Goal: Navigation & Orientation: Find specific page/section

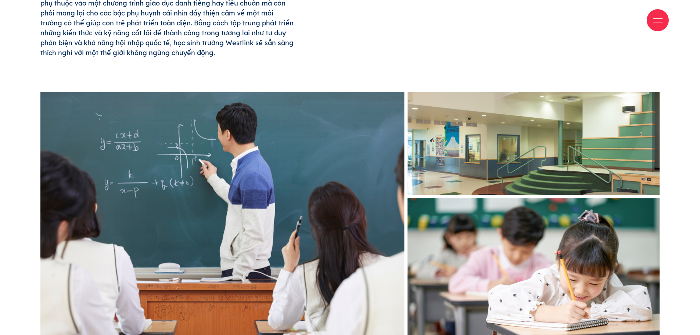
scroll to position [515, 0]
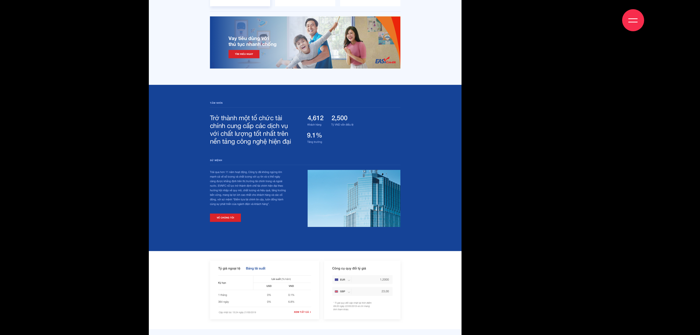
scroll to position [2868, 0]
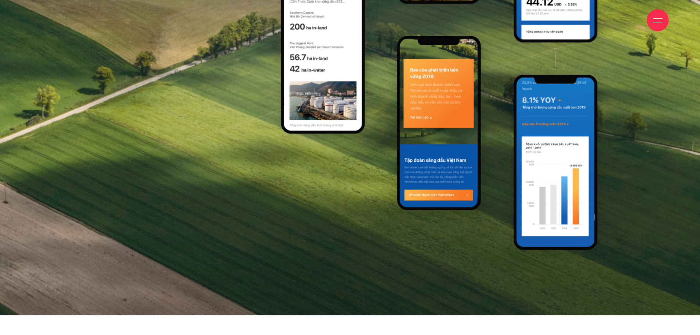
scroll to position [8380, 0]
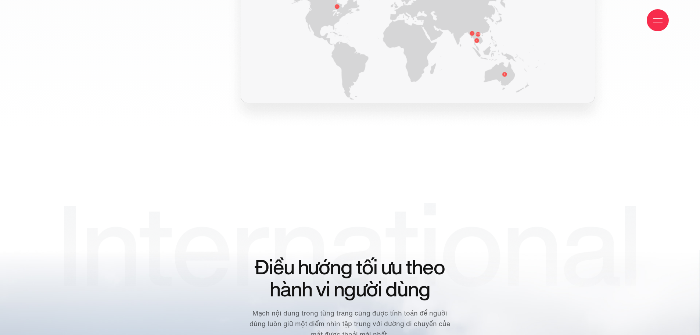
scroll to position [2684, 0]
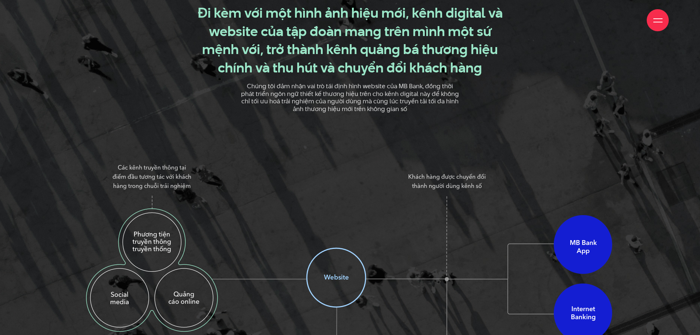
scroll to position [1360, 0]
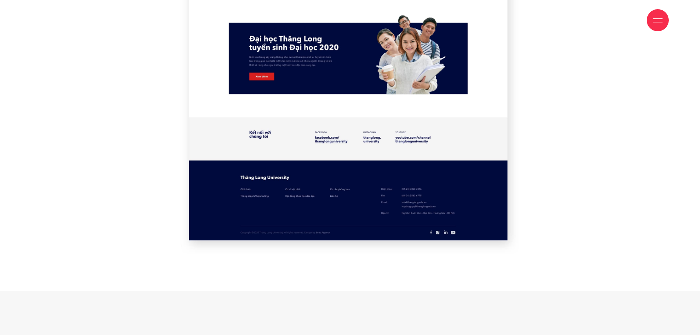
scroll to position [4376, 0]
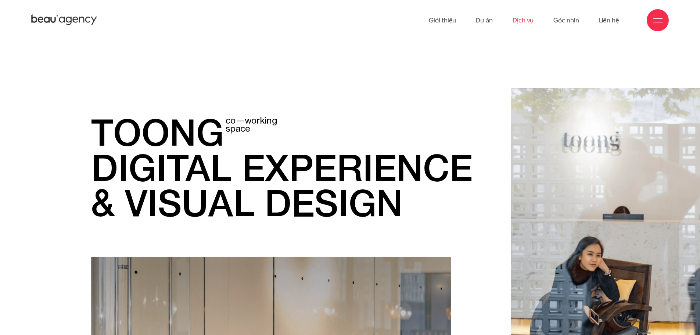
click at [524, 21] on link "Dịch vụ" at bounding box center [523, 20] width 21 height 40
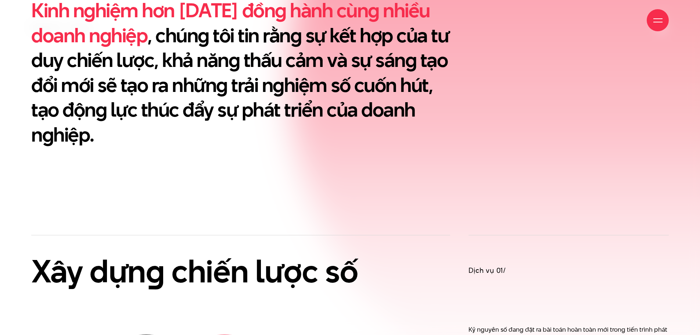
scroll to position [404, 0]
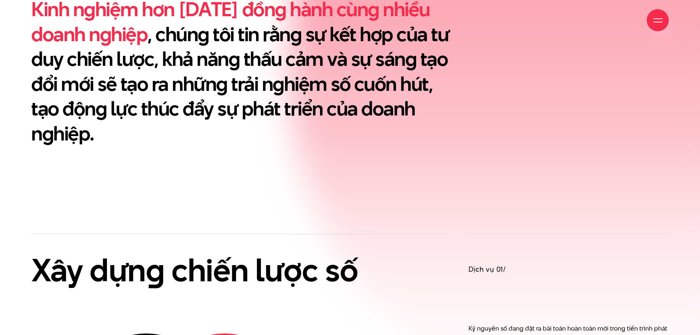
drag, startPoint x: 349, startPoint y: 131, endPoint x: 574, endPoint y: 133, distance: 225.0
click at [560, 138] on div "Kinh nghiệm hơn [DATE] đồng hành cùng nhiều doanh nghiệp , chúng tôi tin rằng s…" at bounding box center [350, 71] width 656 height 149
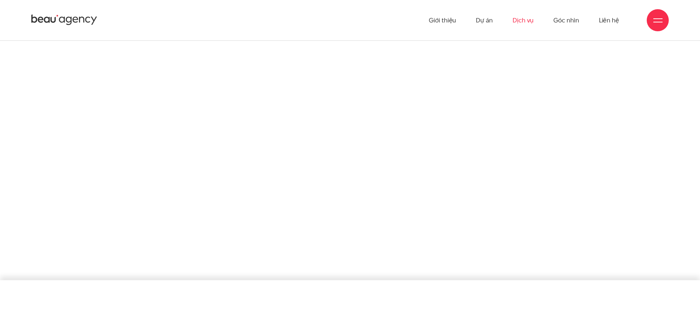
scroll to position [0, 0]
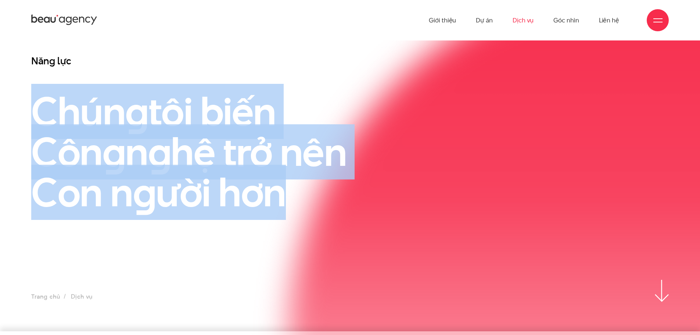
drag, startPoint x: 292, startPoint y: 199, endPoint x: 0, endPoint y: 122, distance: 301.7
click at [0, 122] on div "Năng lực Chún g tôi biến Côn g n g hệ trở nên Con n g ười hơn" at bounding box center [350, 166] width 700 height 225
click at [0, 121] on div "Năng lực Chún g tôi biến Côn g n g hệ trở nên Con n g ười hơn" at bounding box center [350, 166] width 700 height 225
drag, startPoint x: 96, startPoint y: 126, endPoint x: 359, endPoint y: 194, distance: 271.9
click at [359, 194] on div "Năng lực Chún g tôi biến Côn g n g hệ trở nên Con n g ười hơn" at bounding box center [350, 166] width 700 height 225
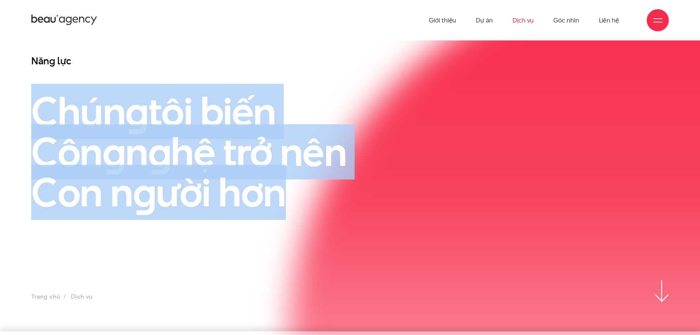
click at [359, 194] on h1 "Chún g tôi biến Côn g n g hệ trở nên Con n g ười hơn" at bounding box center [268, 151] width 474 height 121
drag, startPoint x: 223, startPoint y: 175, endPoint x: 0, endPoint y: 110, distance: 232.6
click at [0, 110] on div "Năng lực Chún g tôi biến Côn g n g hệ trở nên Con n g ười hơn" at bounding box center [350, 166] width 700 height 225
click at [515, 144] on div "Năng lực Chún g tôi biến Côn g n g hệ trở nên Con n g ười hơn" at bounding box center [350, 166] width 656 height 225
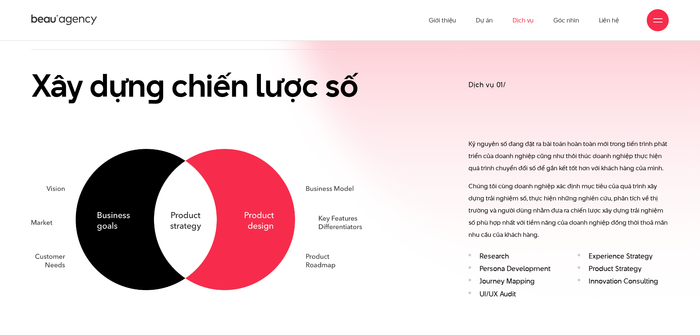
scroll to position [588, 0]
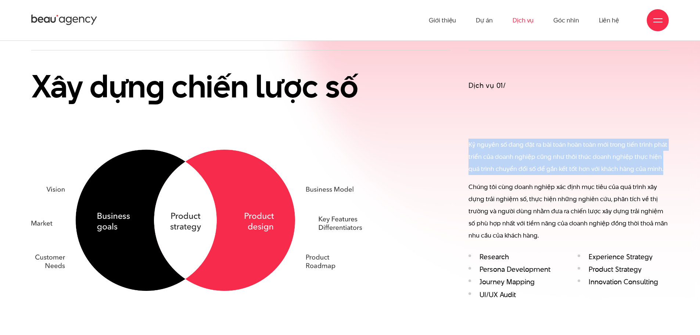
drag, startPoint x: 468, startPoint y: 142, endPoint x: 671, endPoint y: 174, distance: 204.6
click at [671, 174] on div "Dịch vụ 01/ Kỷ nguyên số đang đặt ra bài toán hoàn toàn mới trong tiến trình ph…" at bounding box center [569, 176] width 219 height 253
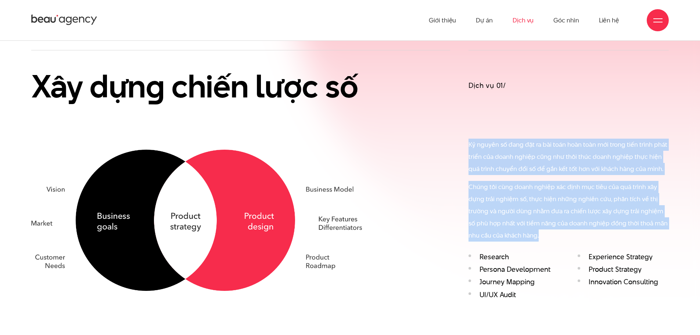
drag, startPoint x: 563, startPoint y: 237, endPoint x: 470, endPoint y: 140, distance: 133.7
click at [470, 140] on div "Kỷ nguyên số đang đặt ra bài toán hoàn toàn mới trong tiến trình phát triển của…" at bounding box center [569, 190] width 200 height 103
click at [481, 111] on div "Dịch vụ 01/ Kỷ nguyên số đang đặt ra bài toán hoàn toàn mới trong tiến trình ph…" at bounding box center [569, 176] width 200 height 253
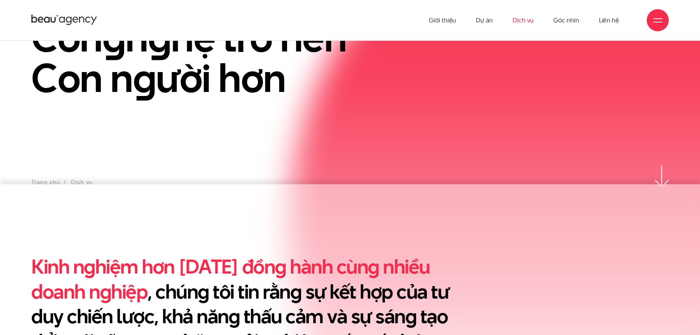
scroll to position [0, 0]
